Goal: Register for event/course

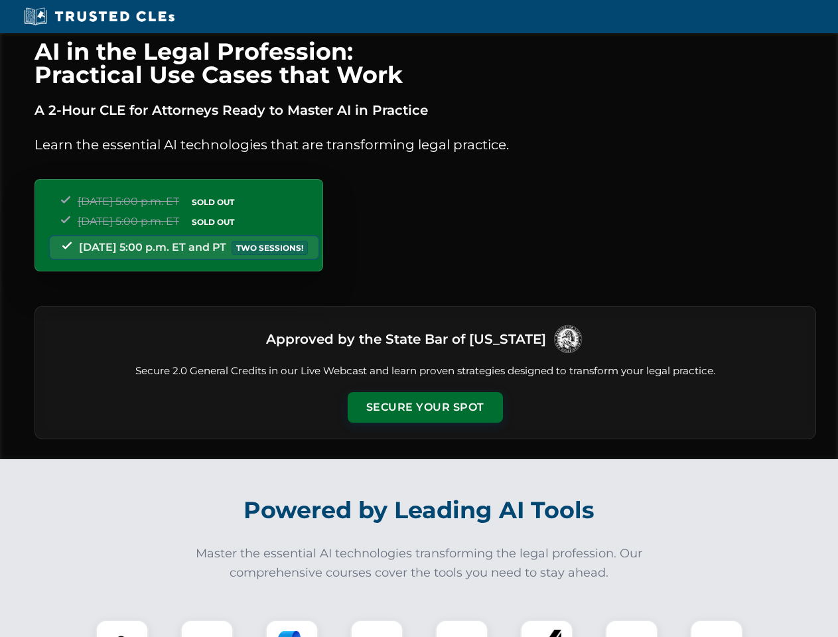
click at [425, 407] on button "Secure Your Spot" at bounding box center [425, 407] width 155 height 31
click at [122, 628] on img at bounding box center [122, 646] width 38 height 38
click at [207, 628] on div at bounding box center [206, 646] width 53 height 53
